Goal: Register for event/course

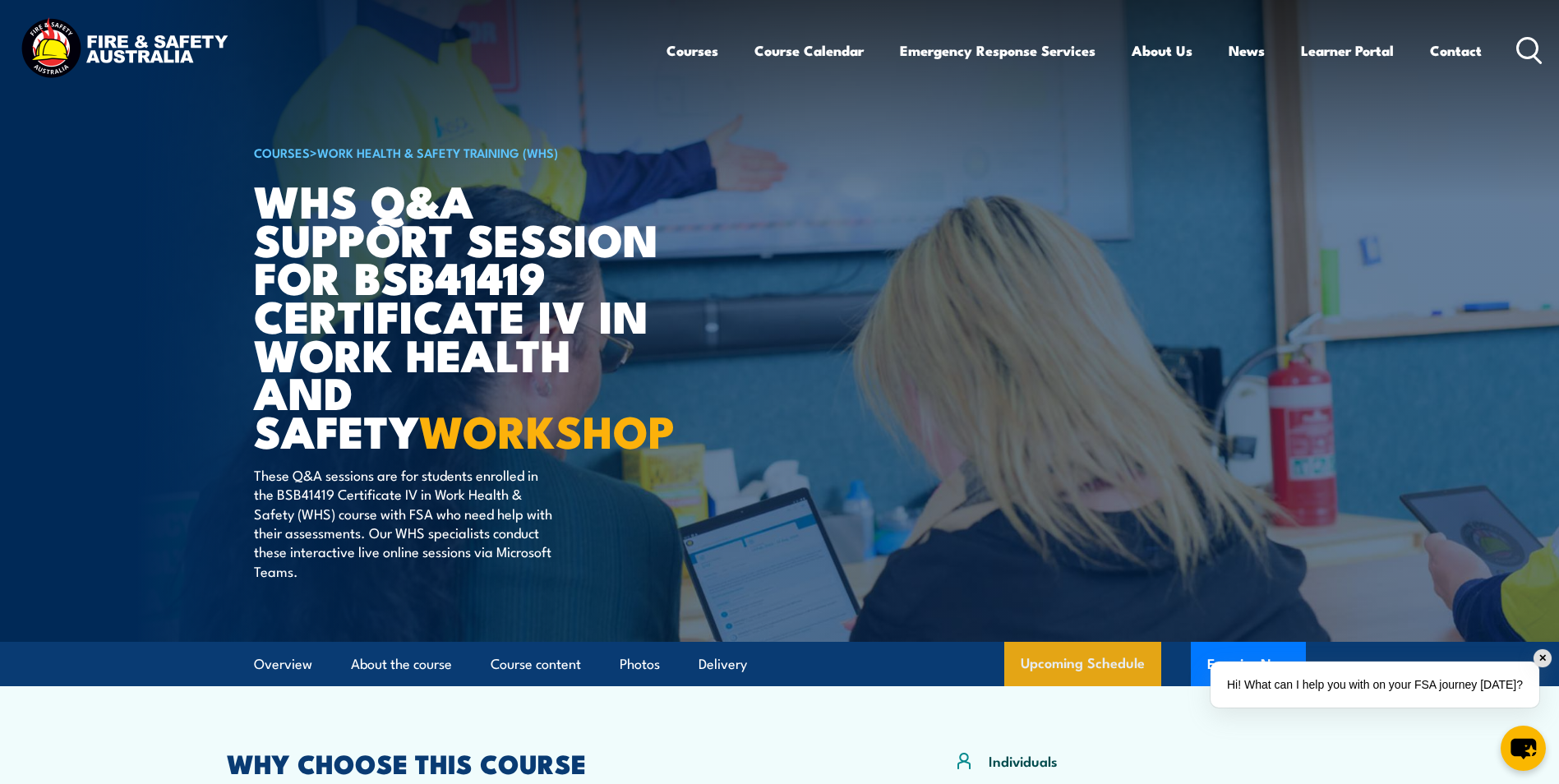
click at [1073, 666] on link "Upcoming Schedule" at bounding box center [1083, 664] width 157 height 45
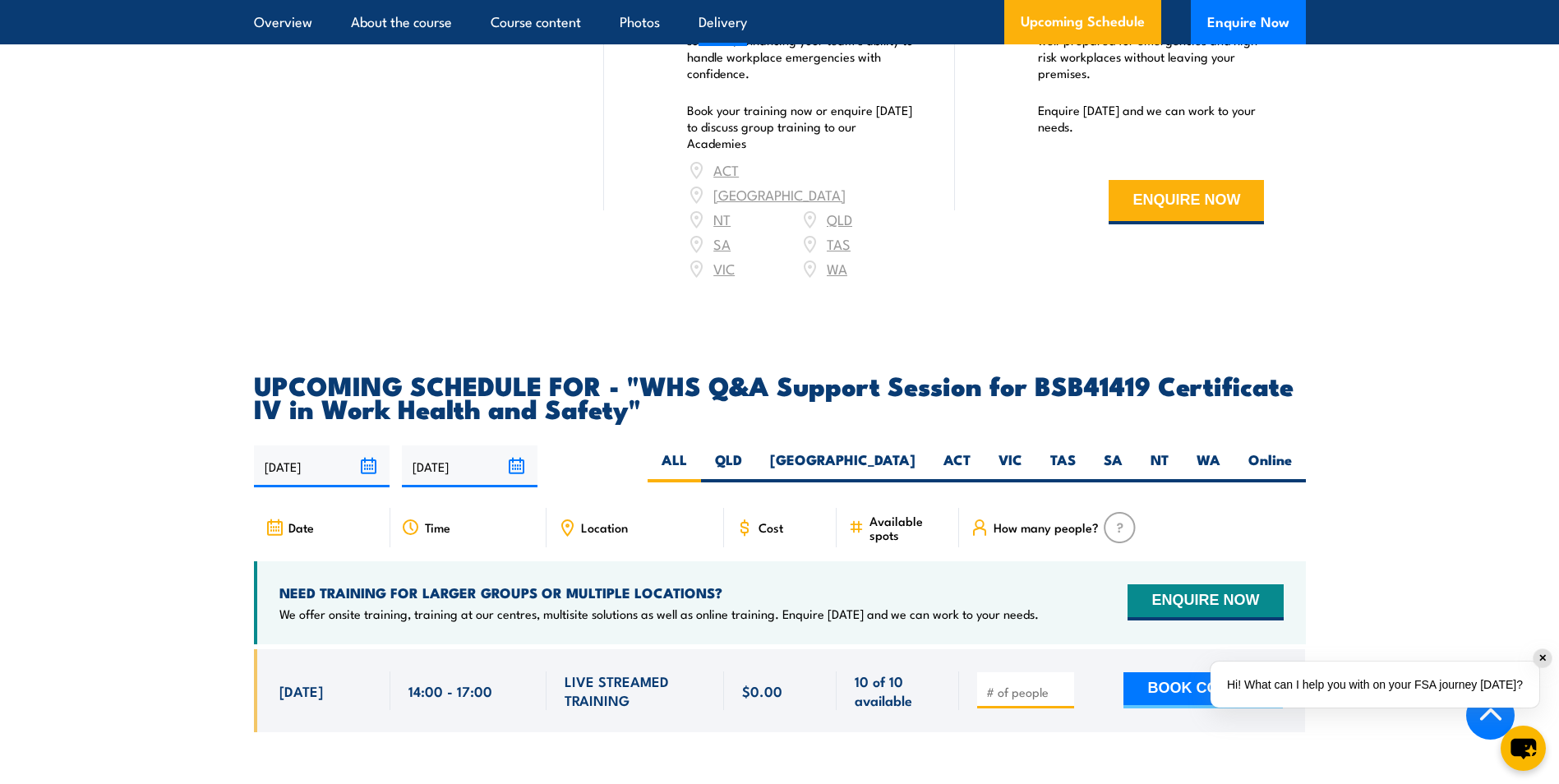
scroll to position [2197, 0]
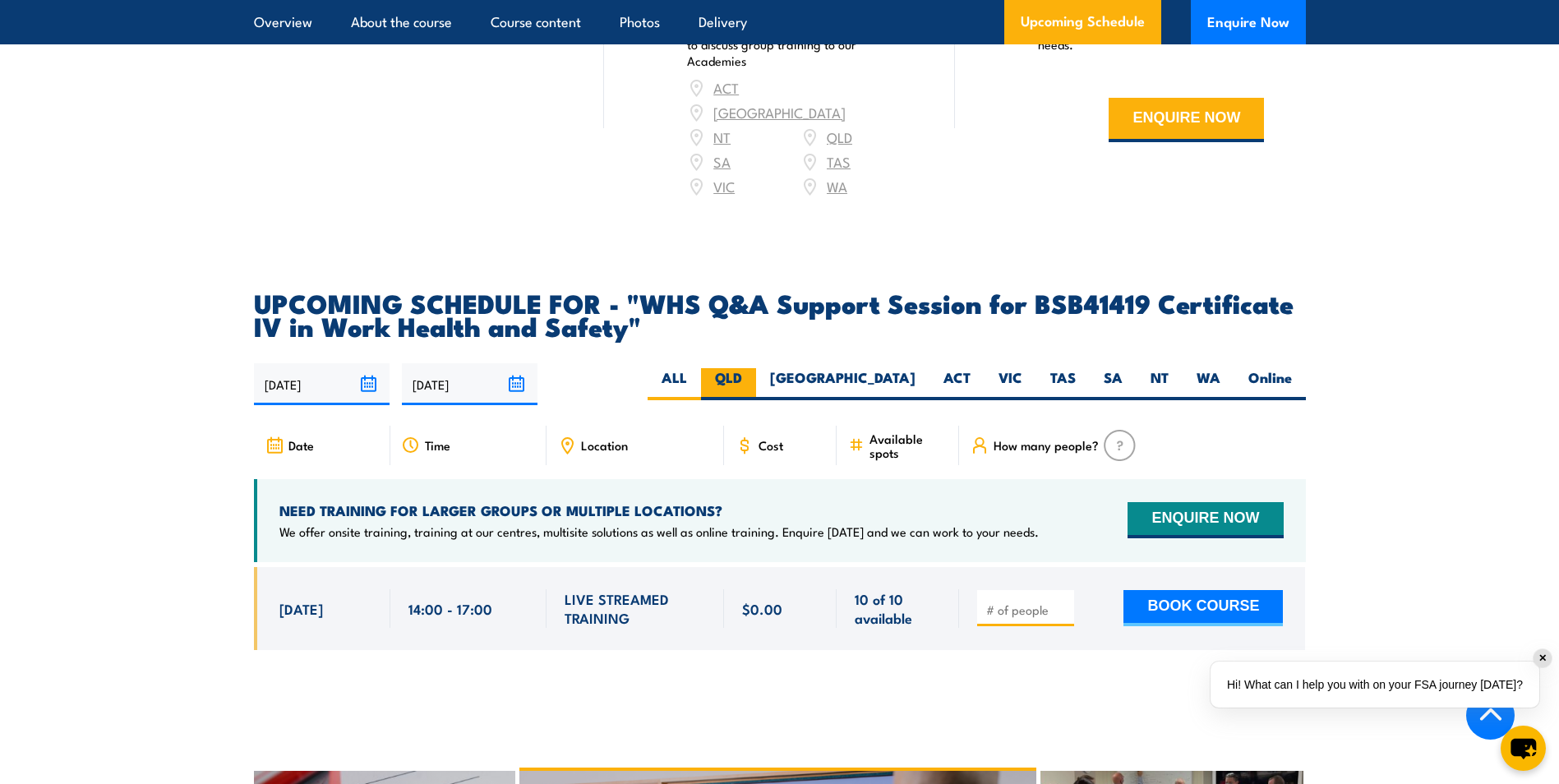
click at [757, 368] on label "QLD" at bounding box center [728, 384] width 55 height 32
click at [753, 368] on input "QLD" at bounding box center [747, 373] width 11 height 11
radio input "true"
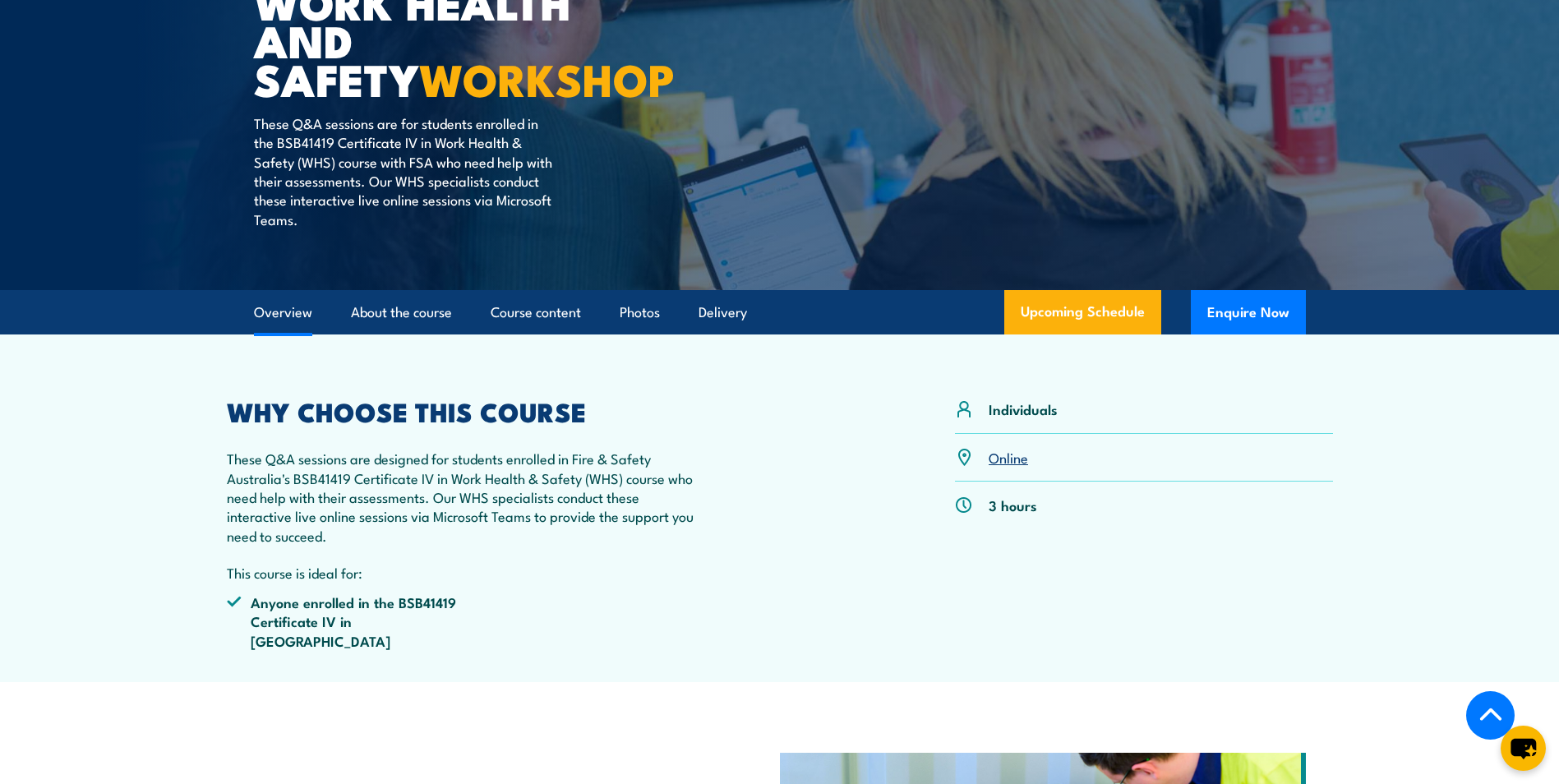
scroll to position [143, 0]
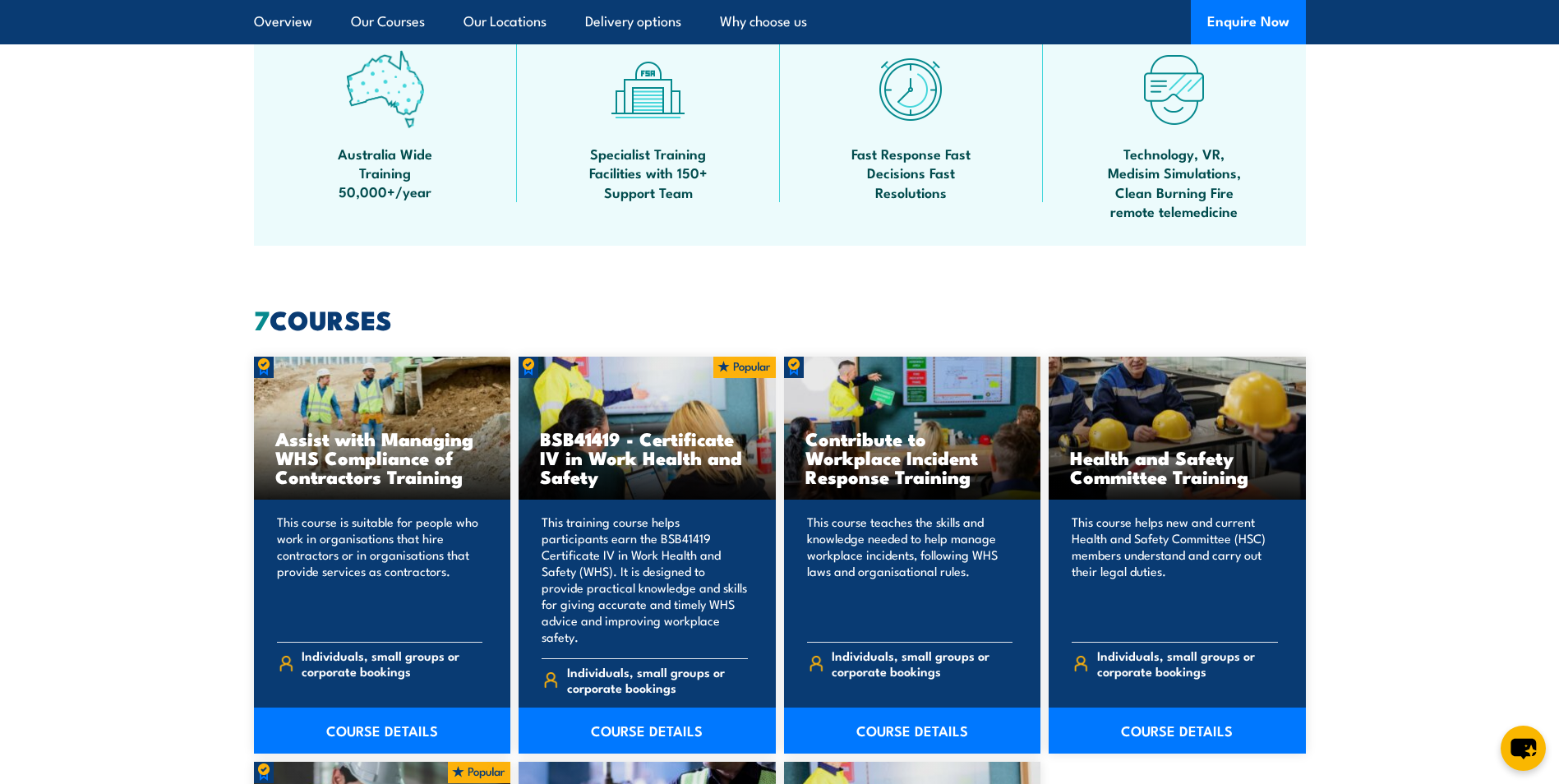
scroll to position [1150, 0]
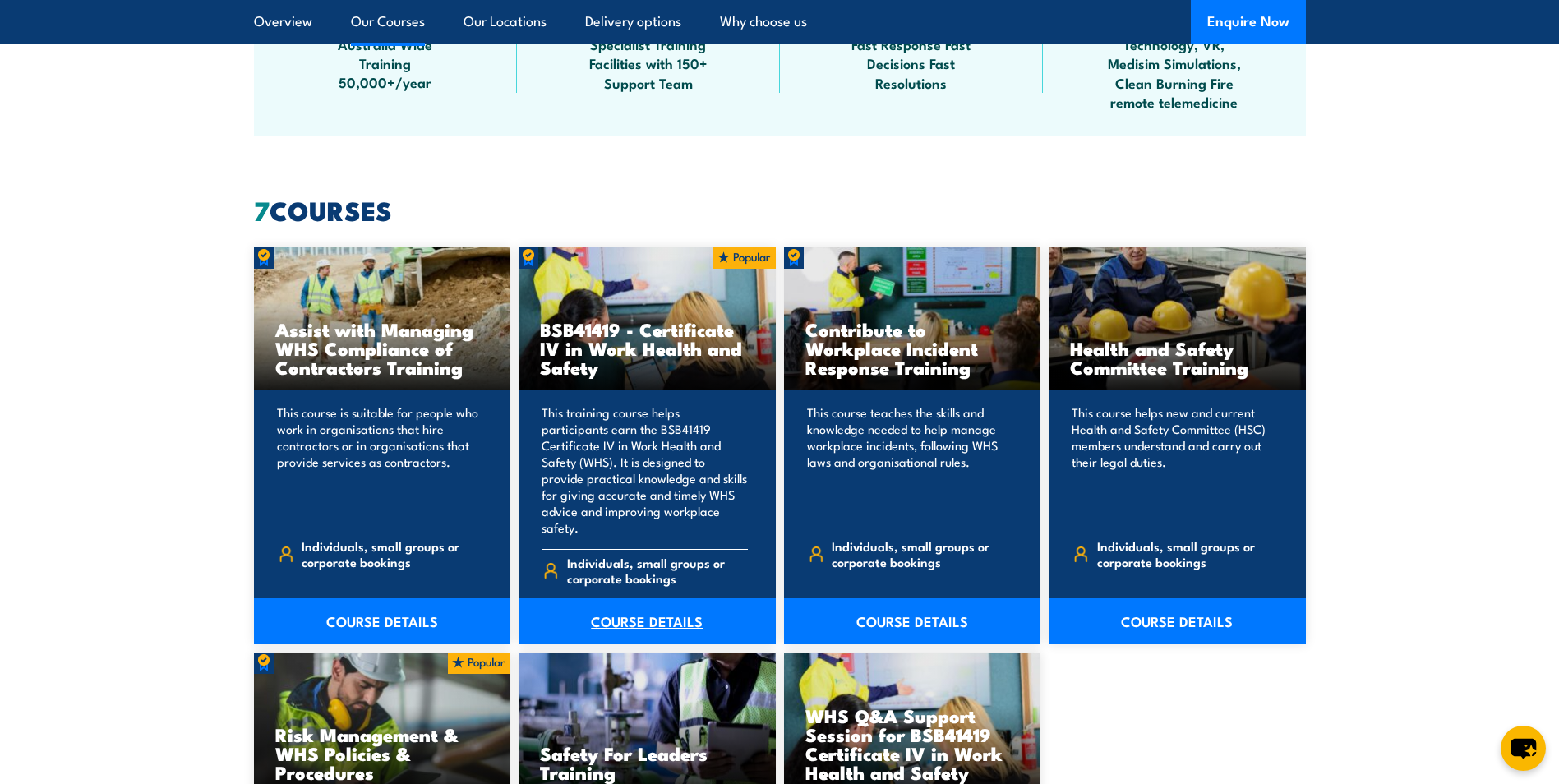
click at [627, 600] on link "COURSE DETAILS" at bounding box center [647, 621] width 258 height 46
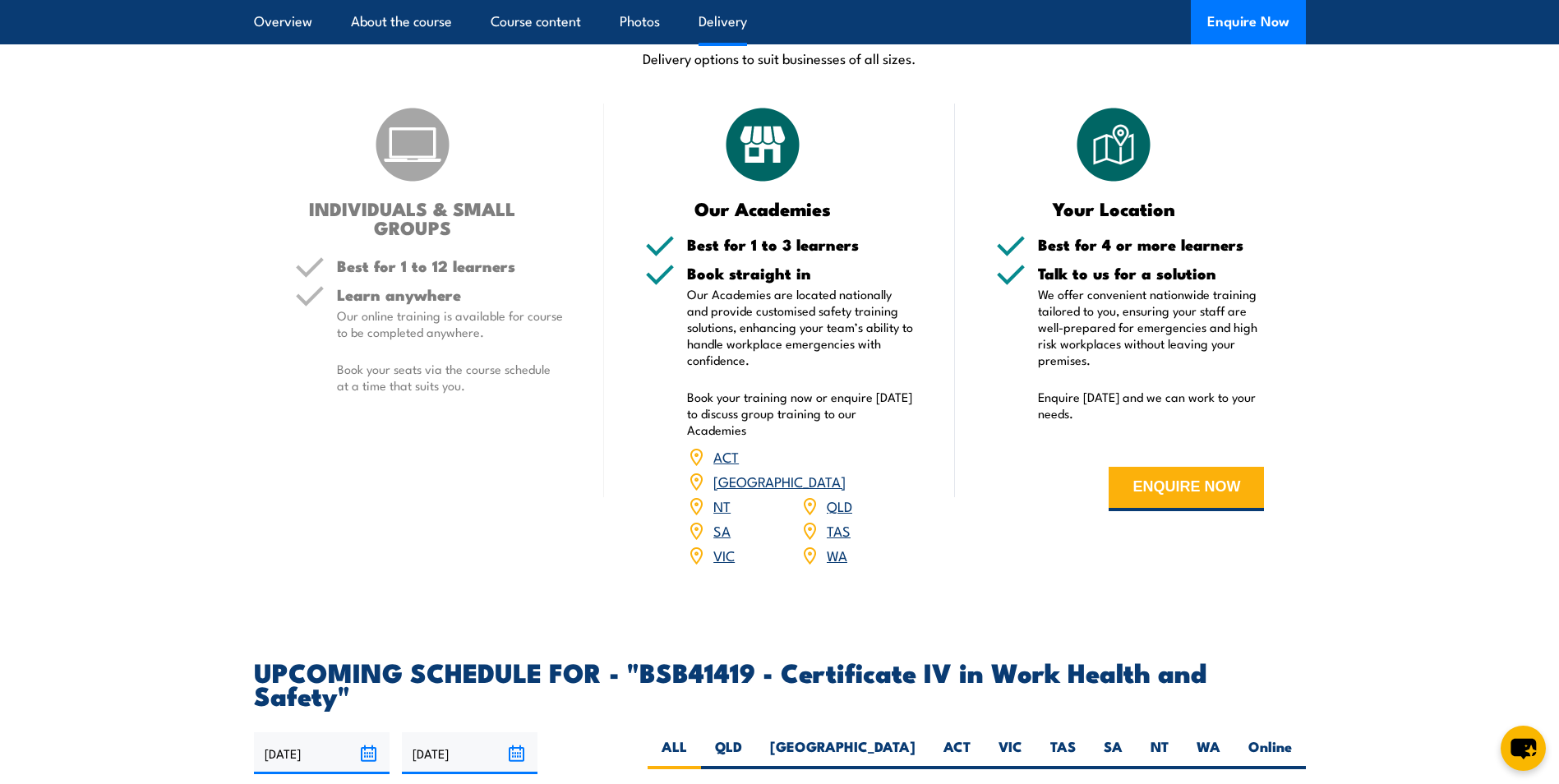
scroll to position [4765, 0]
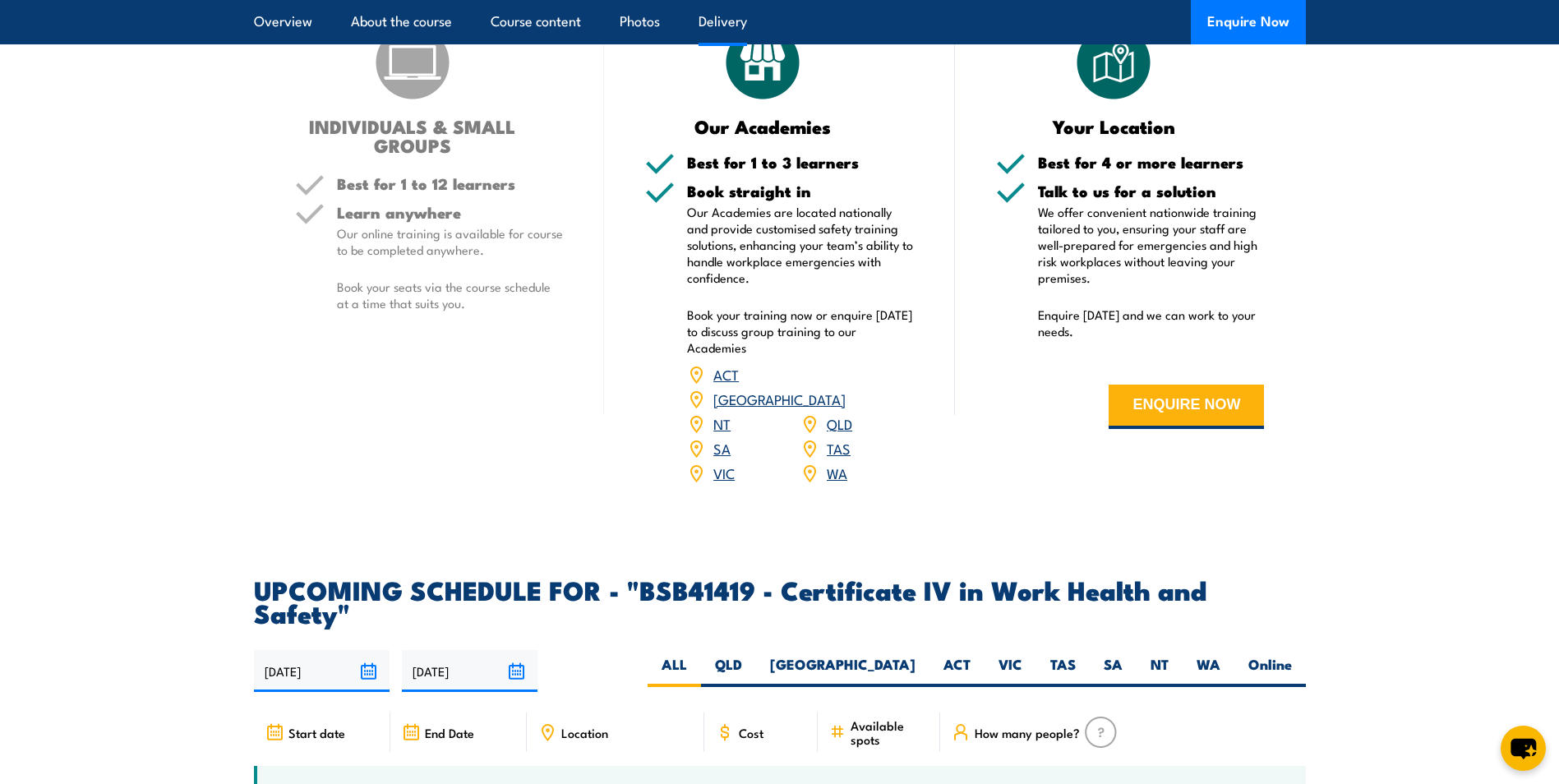
click at [842, 413] on link "QLD" at bounding box center [840, 423] width 26 height 20
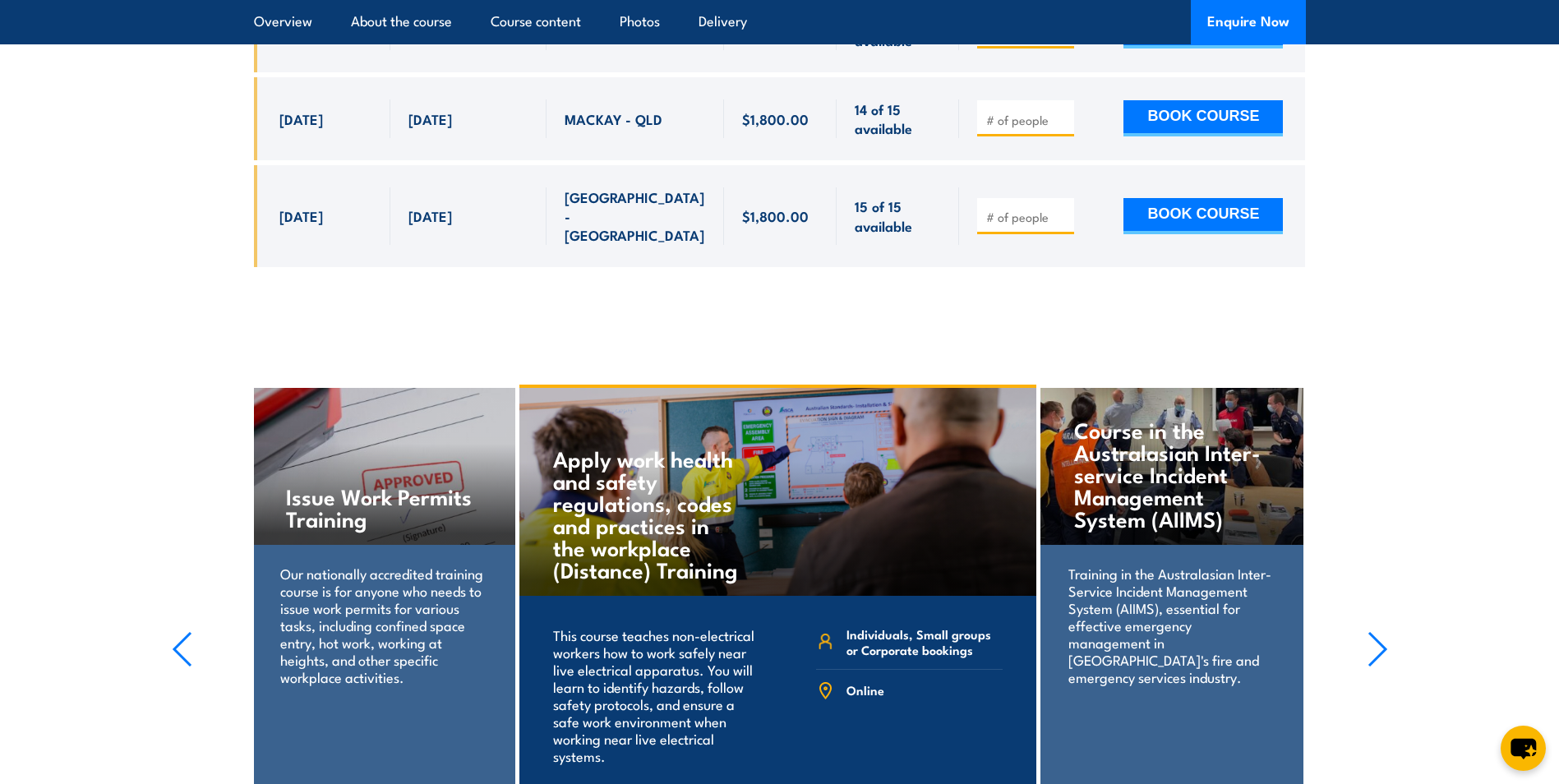
scroll to position [5525, 0]
